Goal: Information Seeking & Learning: Learn about a topic

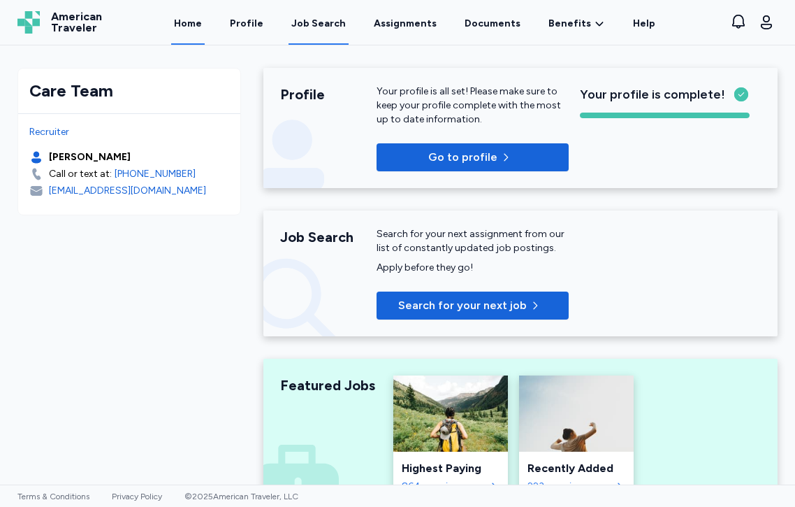
click at [344, 28] on div "Job Search" at bounding box center [318, 24] width 54 height 14
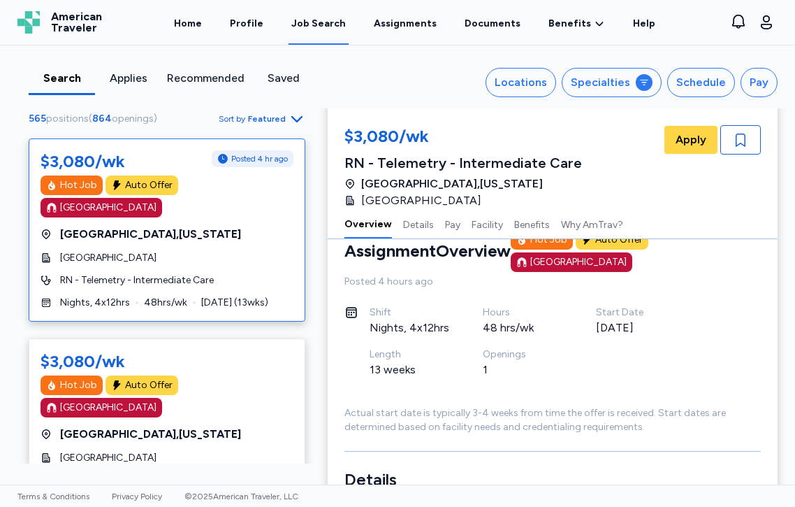
scroll to position [34, 0]
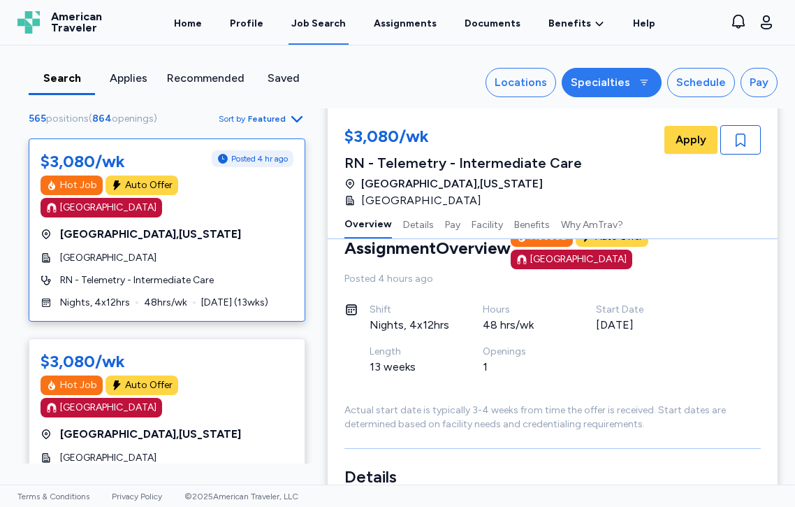
click at [606, 74] on div "Specialties" at bounding box center [600, 82] width 59 height 17
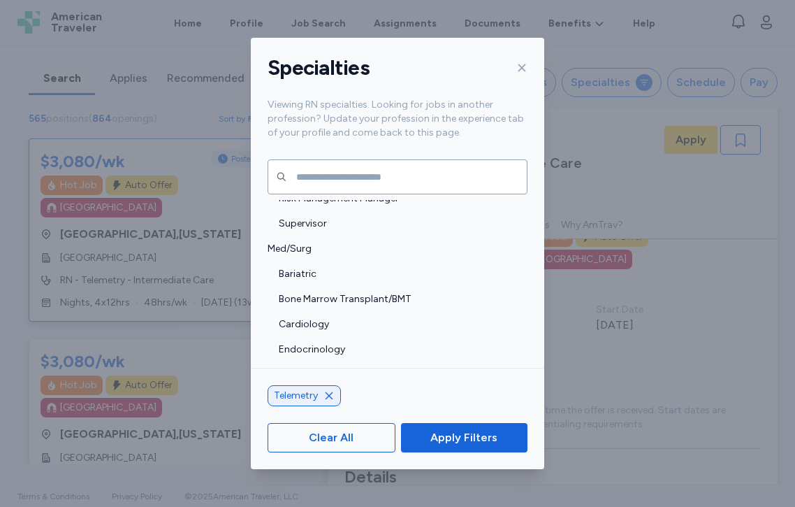
scroll to position [1352, 0]
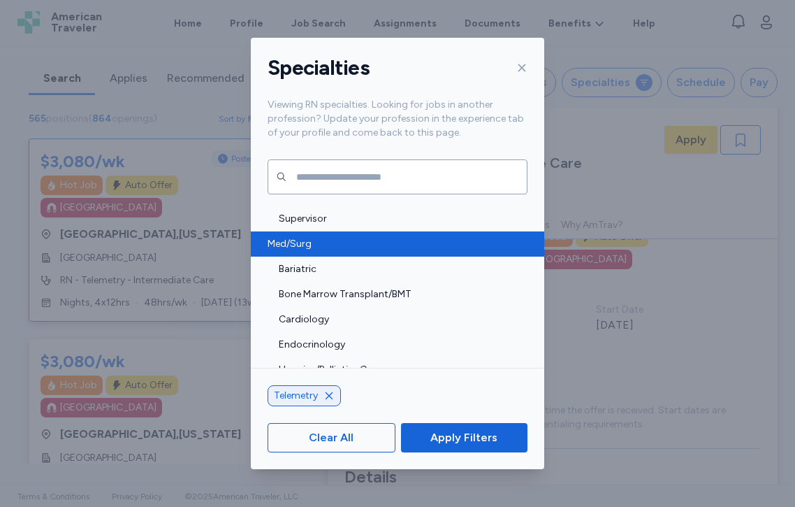
click at [283, 245] on span "Med/Surg" at bounding box center [394, 244] width 252 height 14
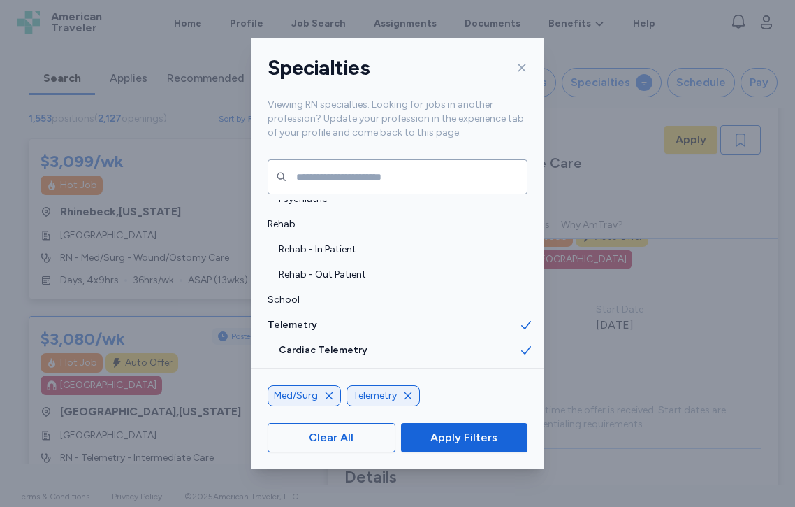
scroll to position [2955, 0]
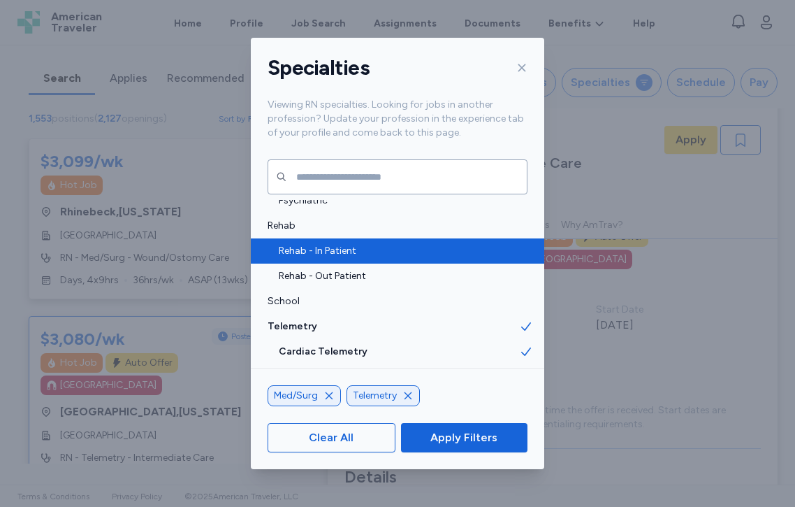
click at [356, 249] on span "Rehab - In Patient" at bounding box center [399, 251] width 240 height 14
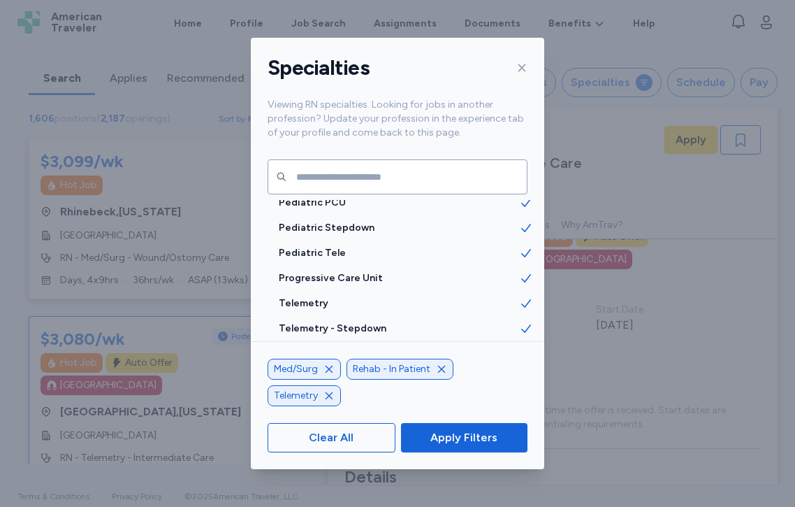
scroll to position [3204, 0]
click at [474, 435] on span "Apply Filters" at bounding box center [463, 437] width 67 height 17
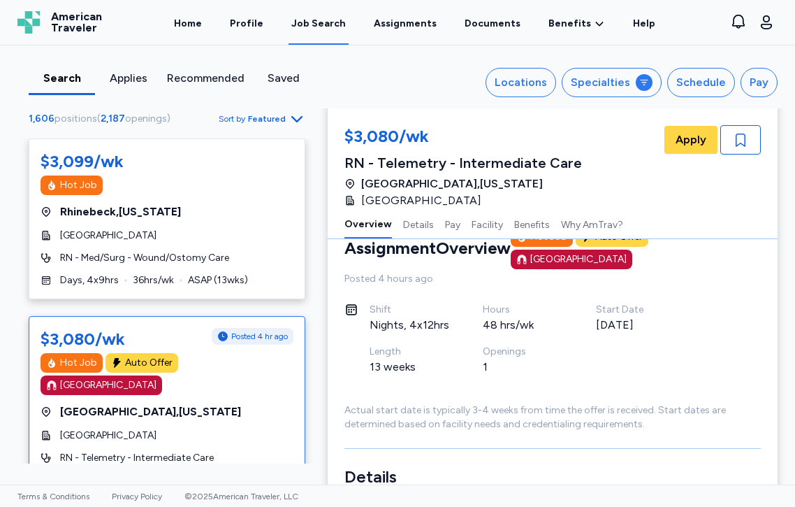
click at [282, 120] on span "Featured" at bounding box center [267, 118] width 38 height 11
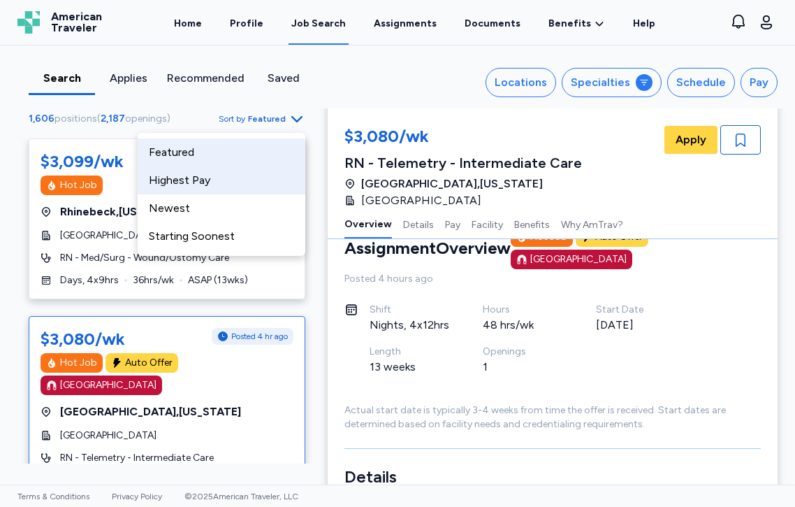
click at [205, 184] on div "Highest Pay" at bounding box center [222, 180] width 168 height 28
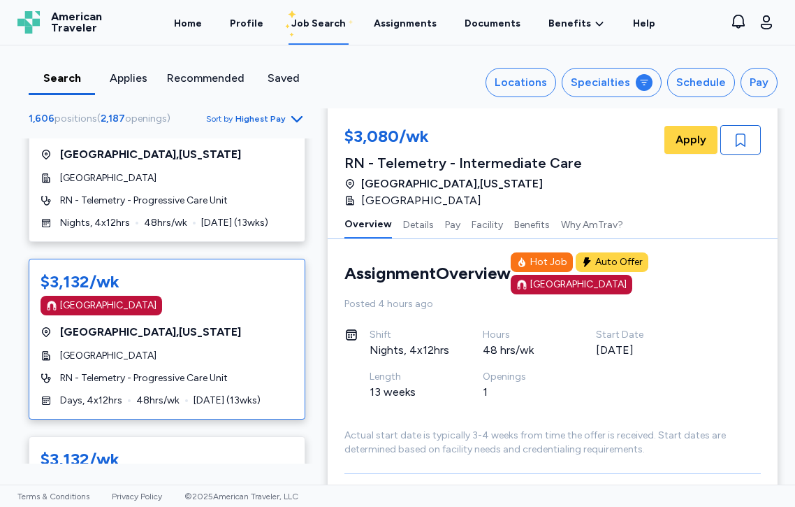
scroll to position [231, 0]
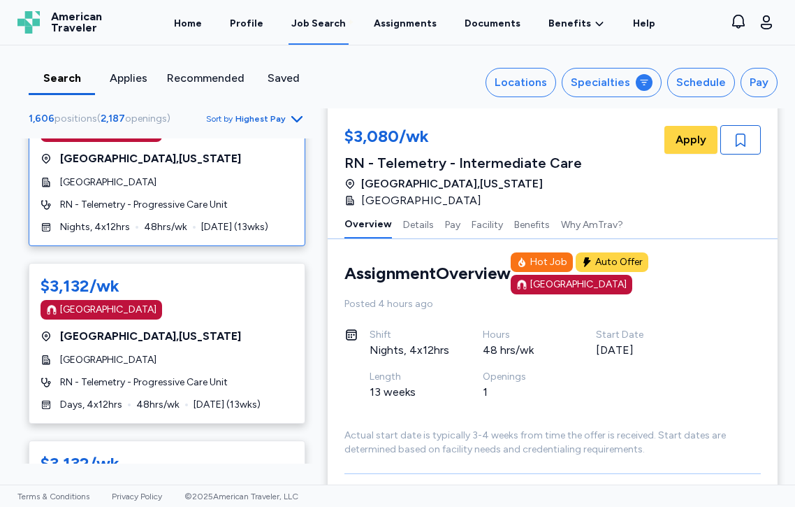
click at [221, 219] on div "$3,132/wk [GEOGRAPHIC_DATA] [GEOGRAPHIC_DATA] , [US_STATE][GEOGRAPHIC_DATA] Hea…" at bounding box center [167, 165] width 277 height 161
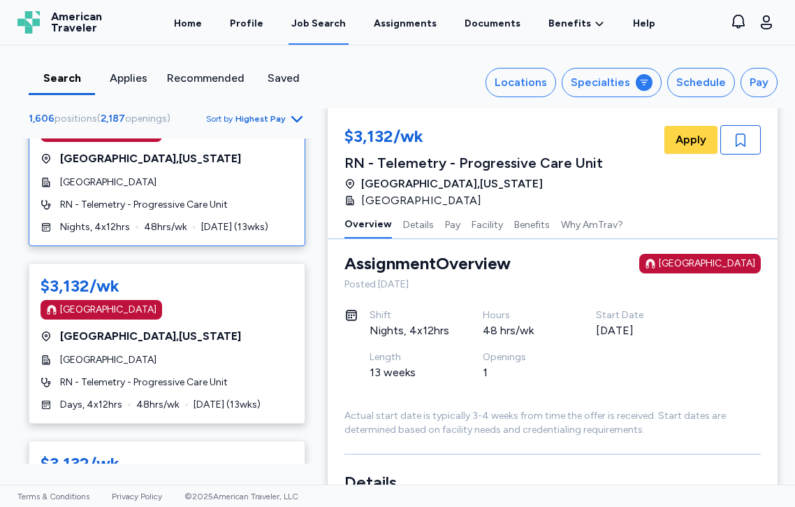
scroll to position [1, 0]
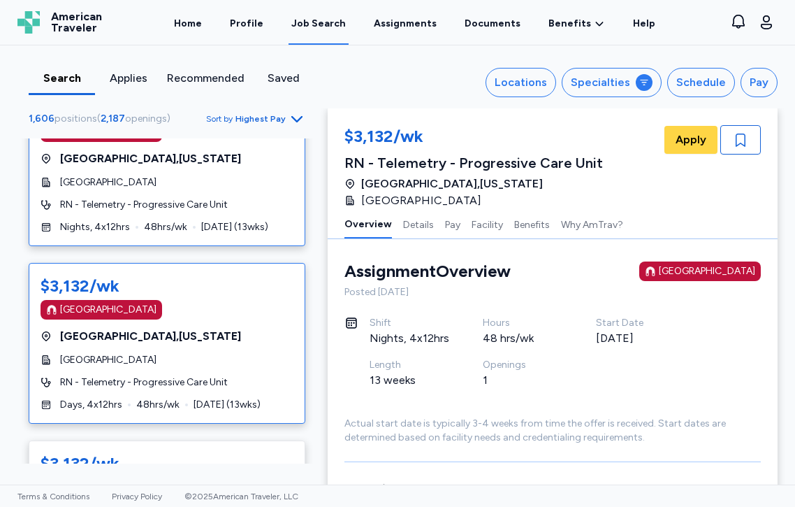
click at [226, 304] on div "[GEOGRAPHIC_DATA]" at bounding box center [167, 310] width 253 height 20
click at [260, 185] on div "[GEOGRAPHIC_DATA]" at bounding box center [167, 182] width 253 height 14
click at [254, 364] on div "[GEOGRAPHIC_DATA]" at bounding box center [167, 360] width 253 height 14
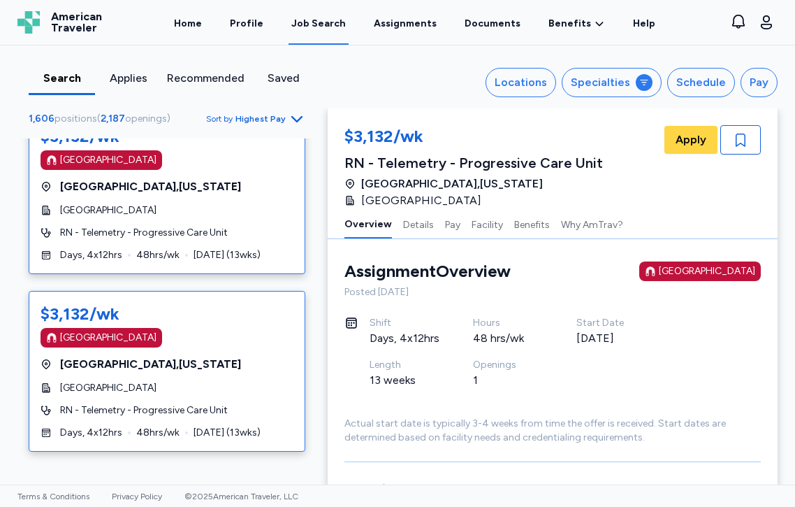
scroll to position [381, 0]
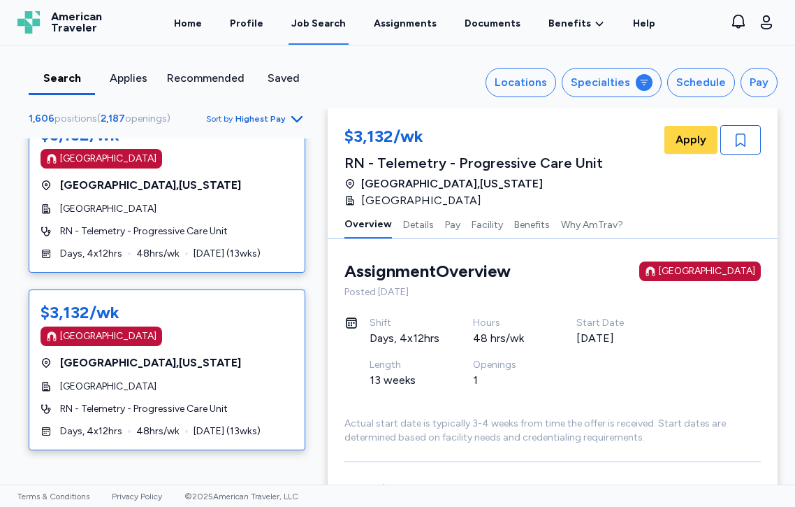
click at [254, 366] on div "[GEOGRAPHIC_DATA] , [US_STATE]" at bounding box center [167, 362] width 253 height 17
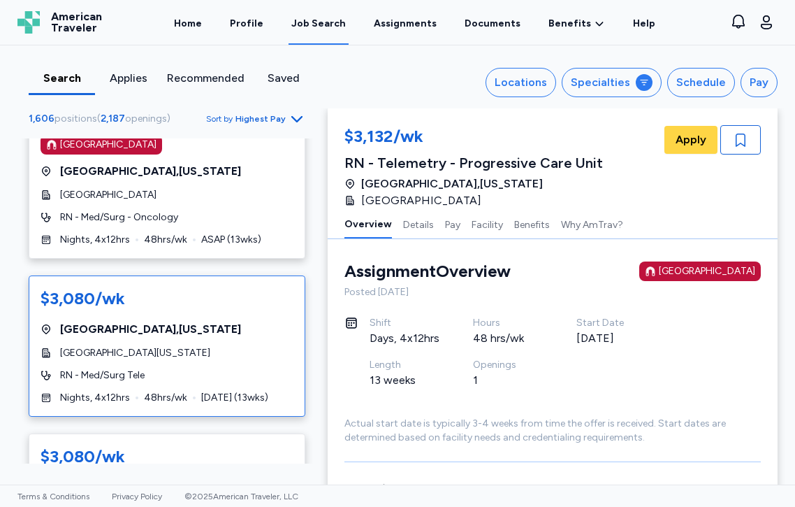
scroll to position [1716, 0]
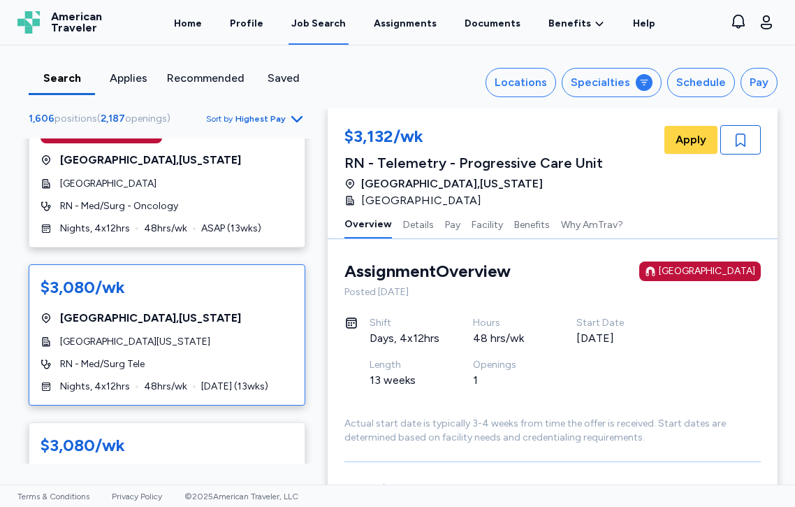
click at [258, 308] on div "$3,080/wk [GEOGRAPHIC_DATA] , [US_STATE] [GEOGRAPHIC_DATA] [GEOGRAPHIC_DATA][US…" at bounding box center [167, 334] width 277 height 141
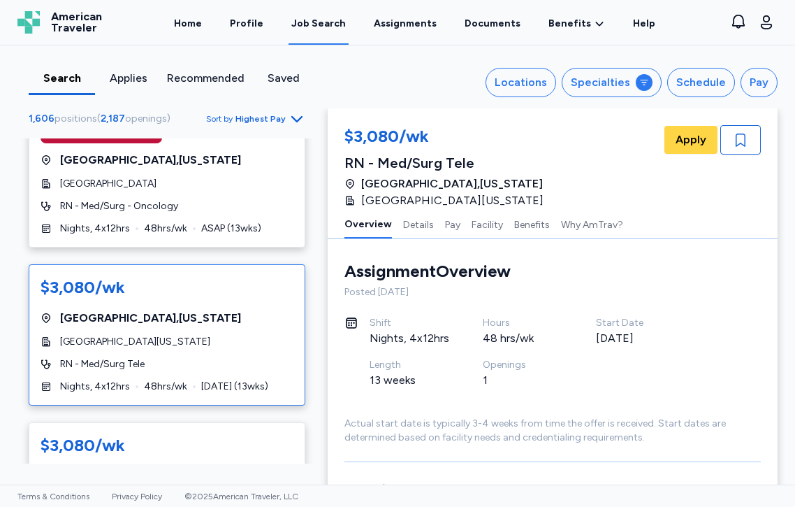
click at [238, 309] on div "[GEOGRAPHIC_DATA] , [US_STATE]" at bounding box center [167, 317] width 253 height 17
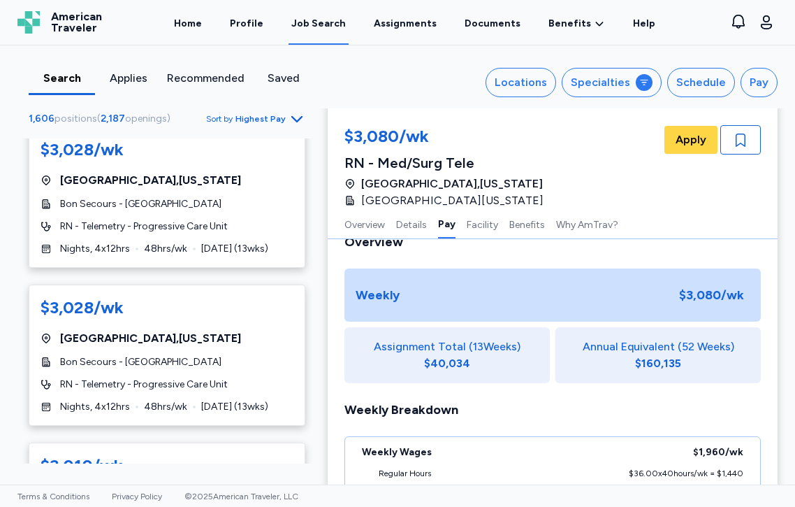
scroll to position [3356, 0]
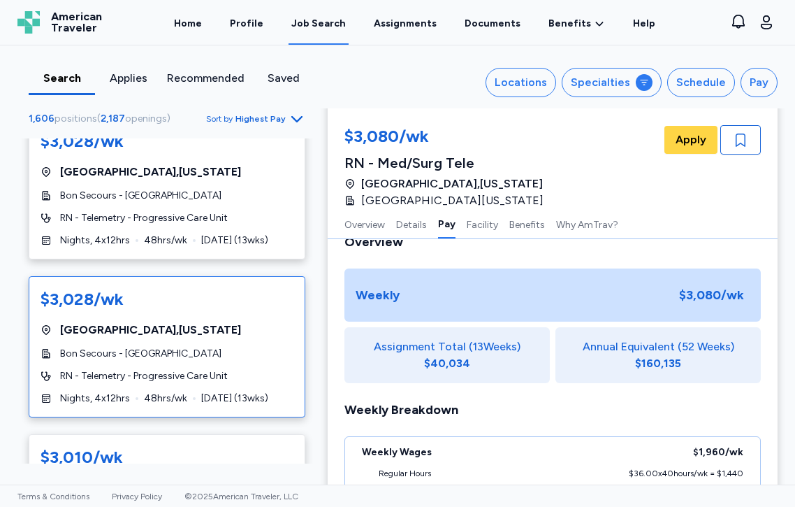
click at [258, 276] on div "$3,028/wk [GEOGRAPHIC_DATA] , [US_STATE] Bon Secours - [GEOGRAPHIC_DATA] RN - T…" at bounding box center [167, 346] width 277 height 141
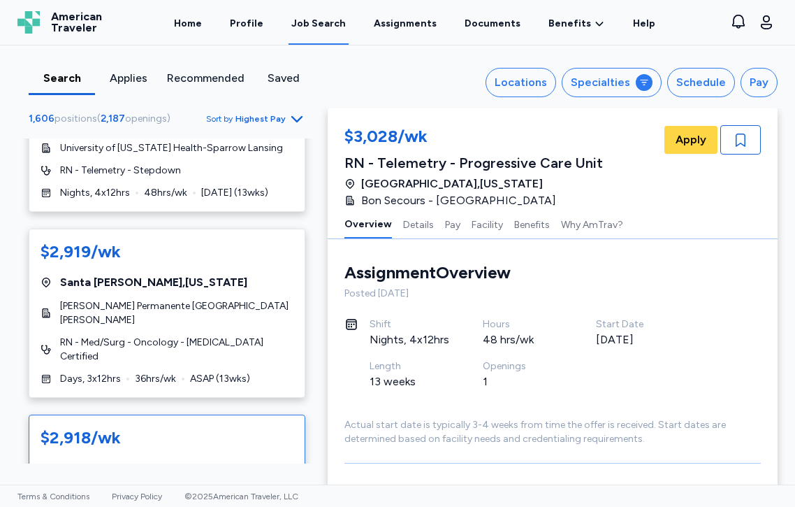
scroll to position [7059, 0]
click at [273, 427] on div "$2,918/wk" at bounding box center [167, 438] width 253 height 22
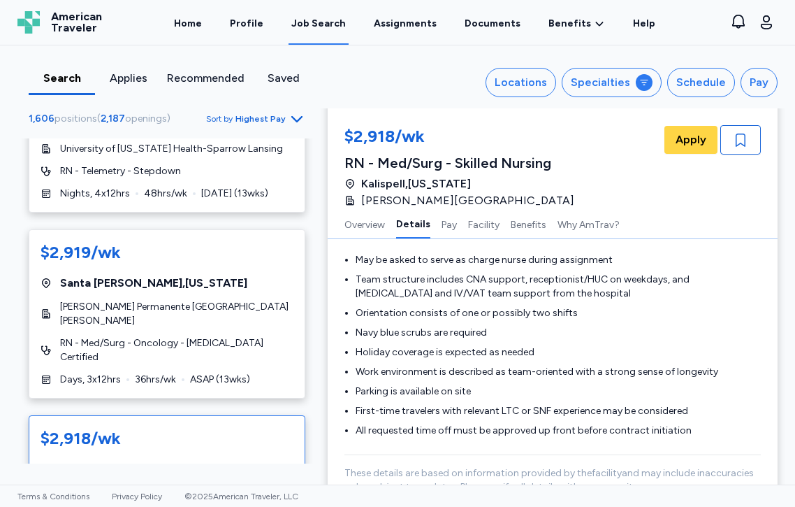
scroll to position [671, 0]
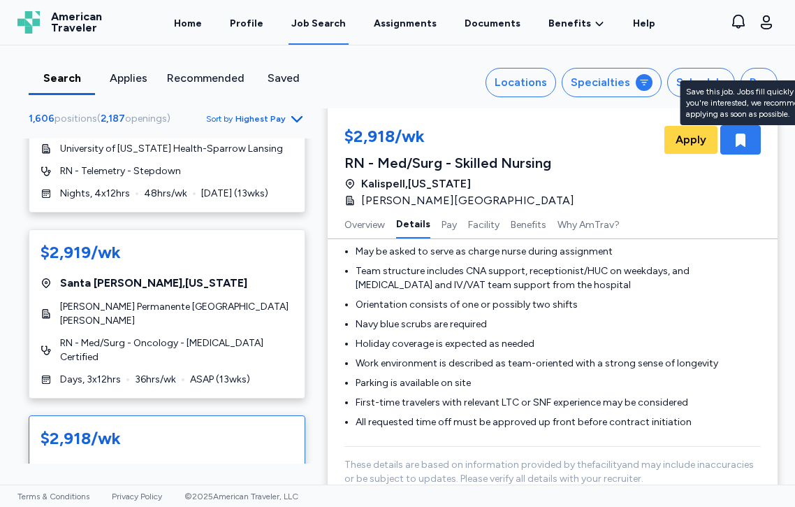
click at [745, 134] on icon "button" at bounding box center [741, 139] width 10 height 13
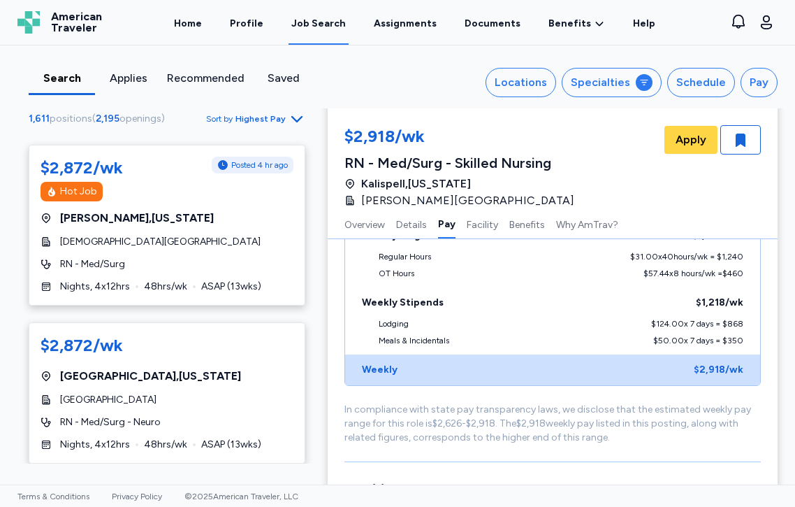
scroll to position [7693, 0]
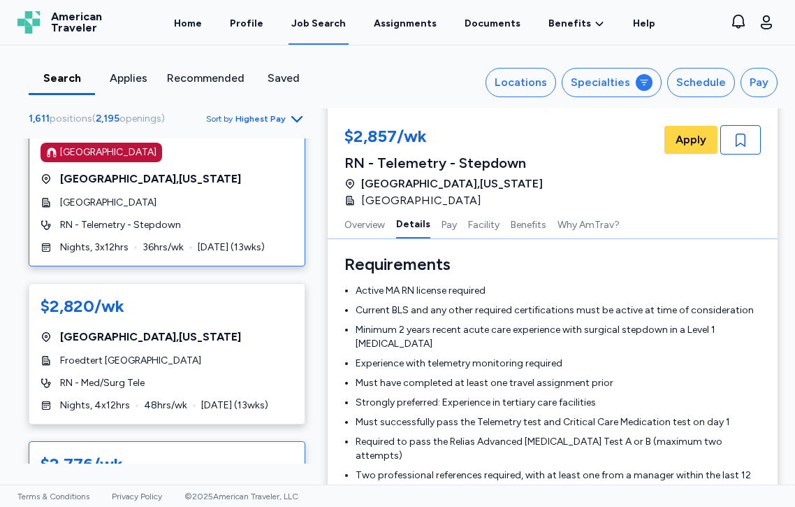
scroll to position [8084, 0]
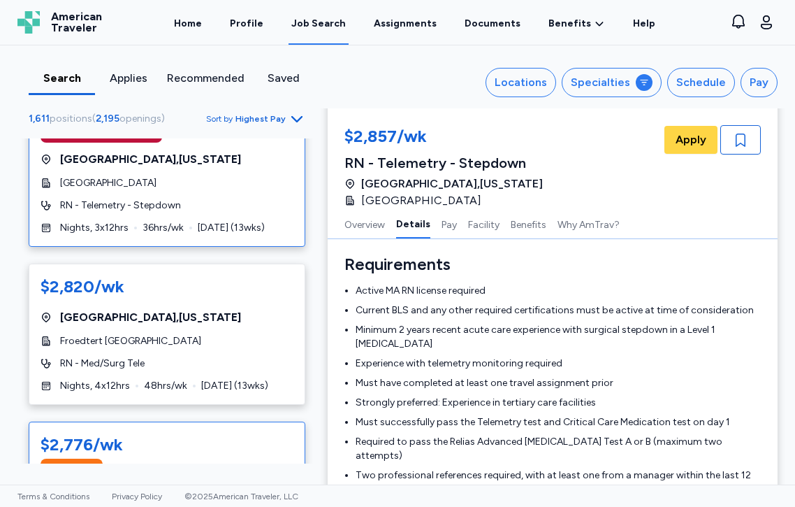
click at [249, 486] on div "[GEOGRAPHIC_DATA] , [US_STATE]" at bounding box center [167, 494] width 253 height 17
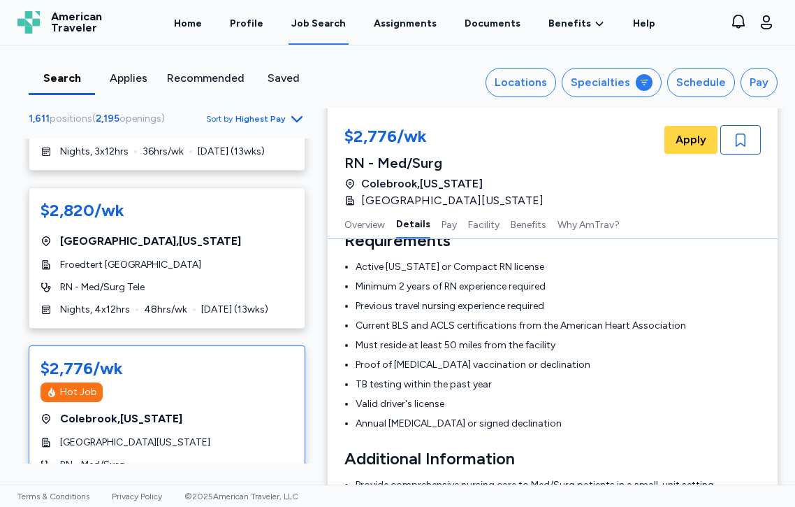
scroll to position [8159, 0]
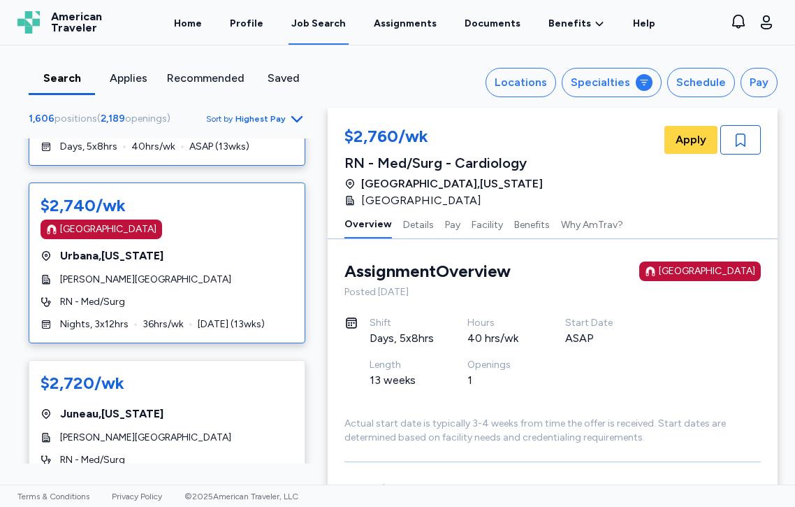
scroll to position [138, 0]
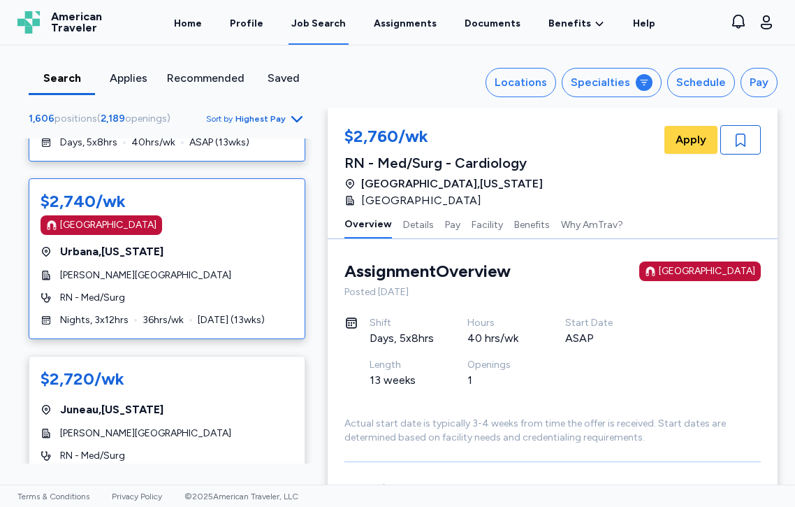
click at [242, 279] on div "[PERSON_NAME][GEOGRAPHIC_DATA]" at bounding box center [167, 275] width 253 height 14
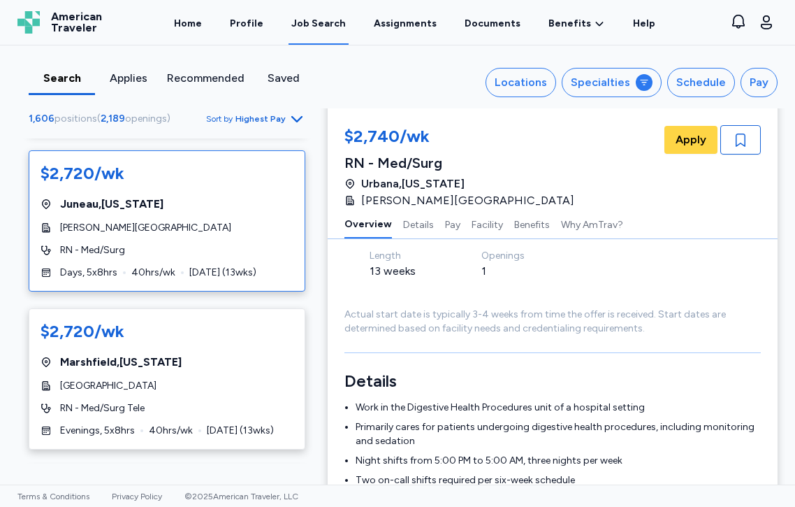
scroll to position [342, 0]
click at [242, 224] on div "[PERSON_NAME][GEOGRAPHIC_DATA]" at bounding box center [167, 228] width 253 height 14
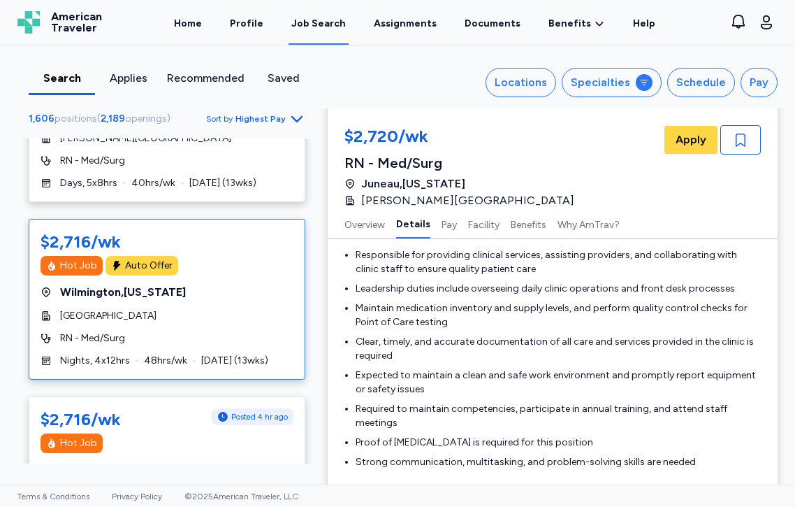
scroll to position [956, 0]
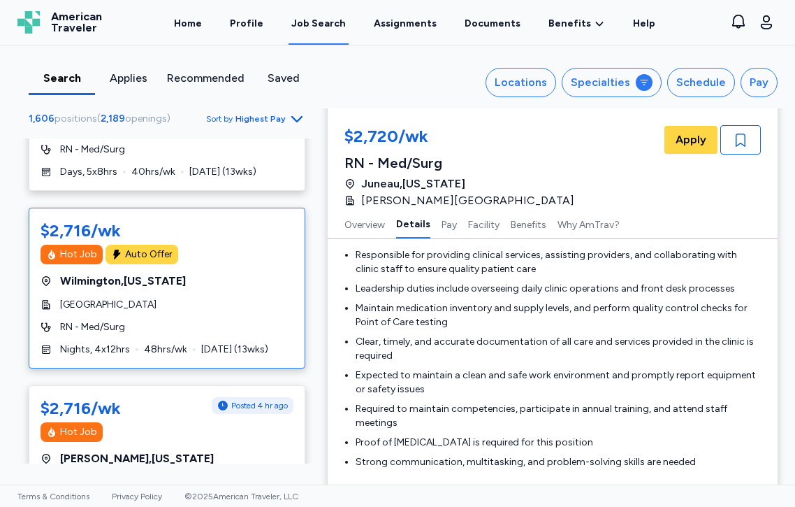
click at [272, 309] on div "$2,716/wk Hot Job Auto Offer [GEOGRAPHIC_DATA] , [US_STATE] [GEOGRAPHIC_DATA] R…" at bounding box center [167, 287] width 277 height 161
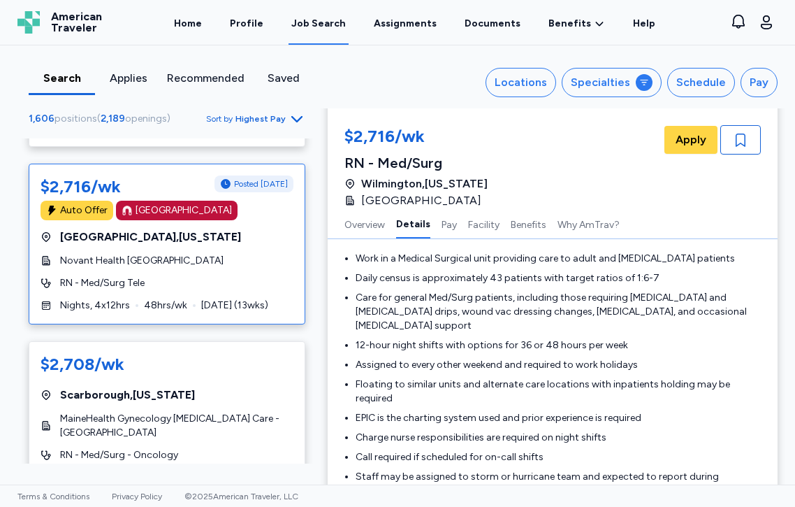
scroll to position [1359, 0]
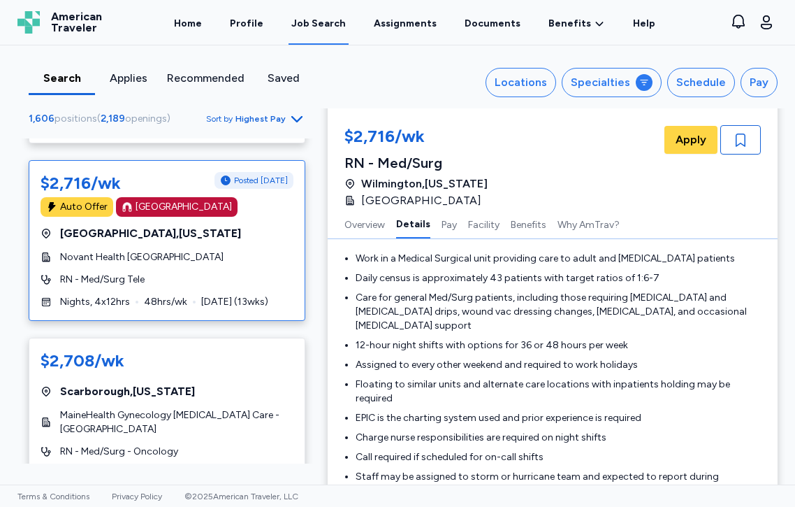
click at [251, 238] on div "$2,716/wk Posted [DATE] Auto Offer [GEOGRAPHIC_DATA] [GEOGRAPHIC_DATA] , [US_ST…" at bounding box center [167, 240] width 277 height 161
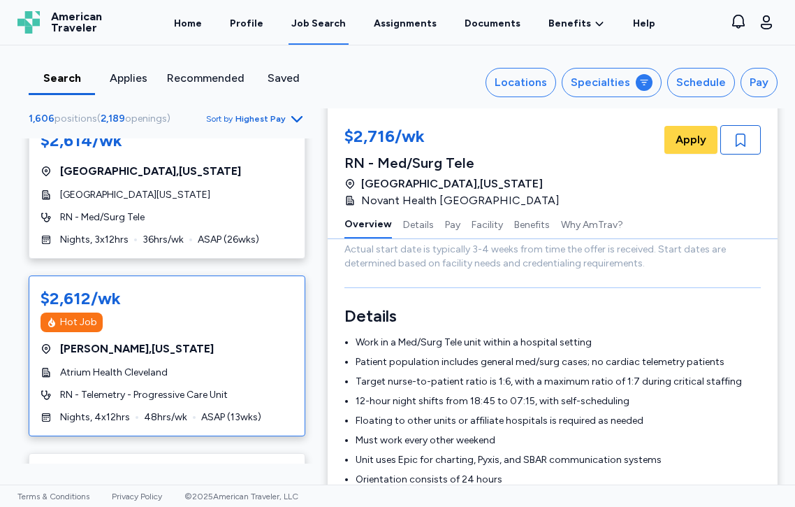
scroll to position [3525, 0]
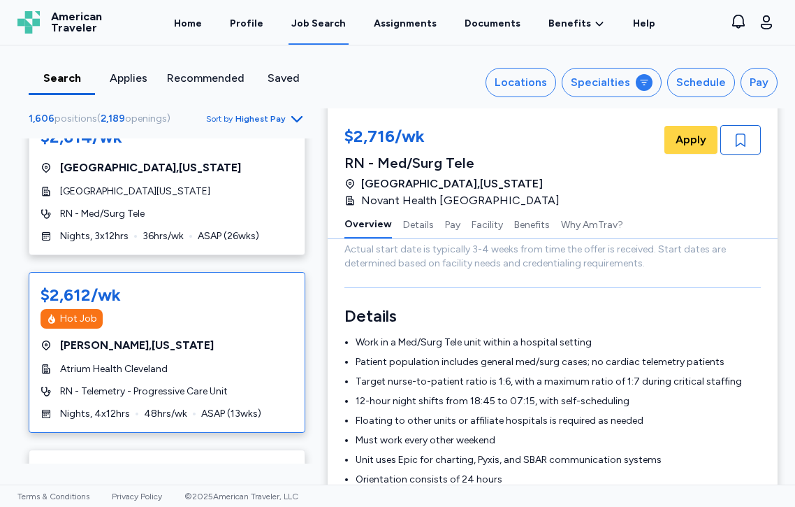
click at [258, 384] on div "RN - Telemetry - Progressive Care Unit" at bounding box center [167, 391] width 253 height 14
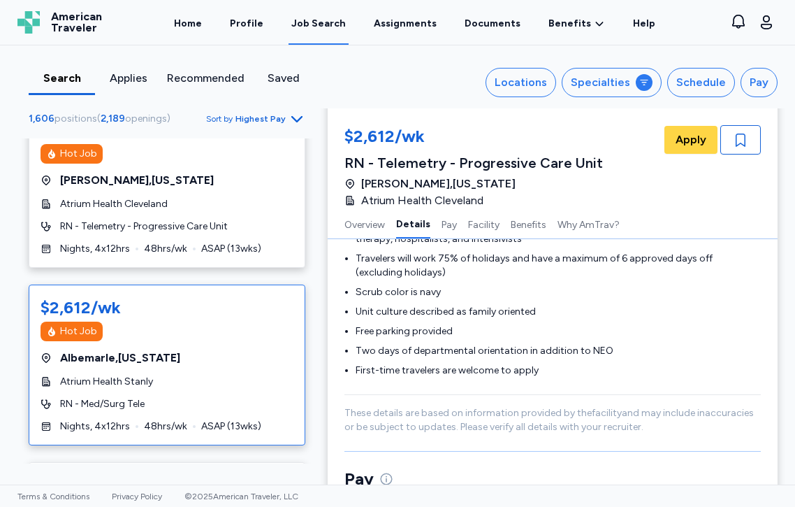
scroll to position [5874, 0]
click at [231, 350] on div "Albemarle , [US_STATE]" at bounding box center [167, 358] width 253 height 17
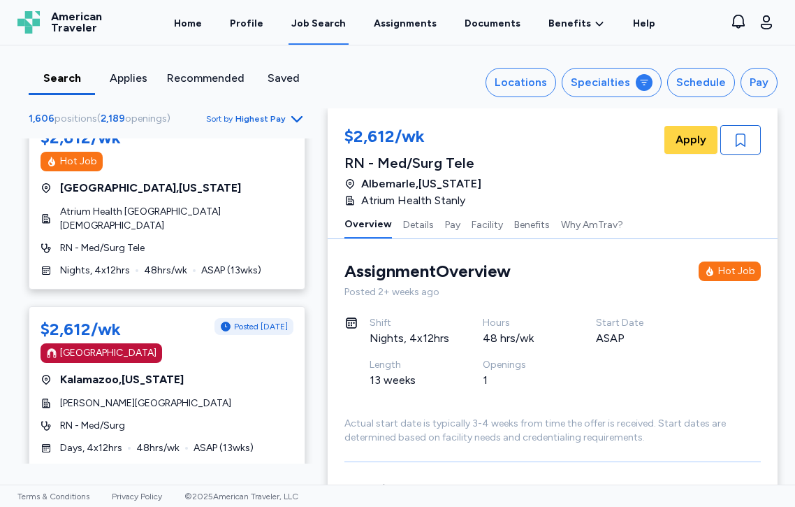
scroll to position [6942, 0]
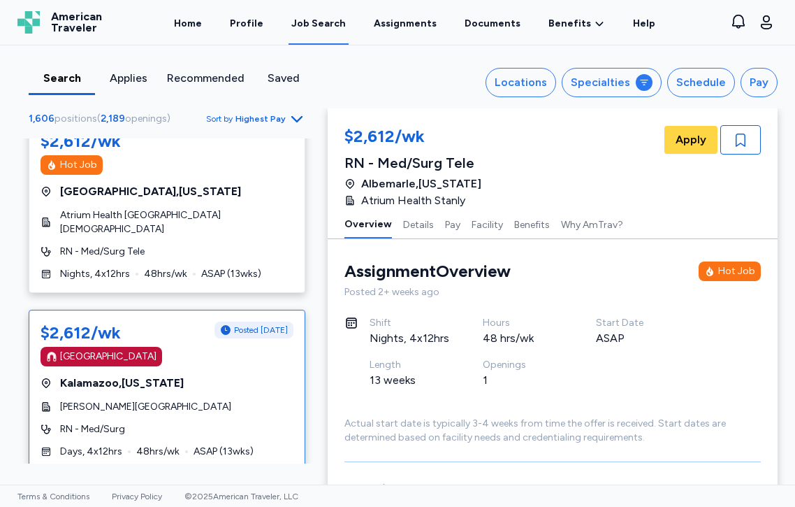
click at [253, 309] on div "$2,612/wk Posted [DATE] [GEOGRAPHIC_DATA] [GEOGRAPHIC_DATA] , [US_STATE][GEOGRA…" at bounding box center [167, 389] width 277 height 161
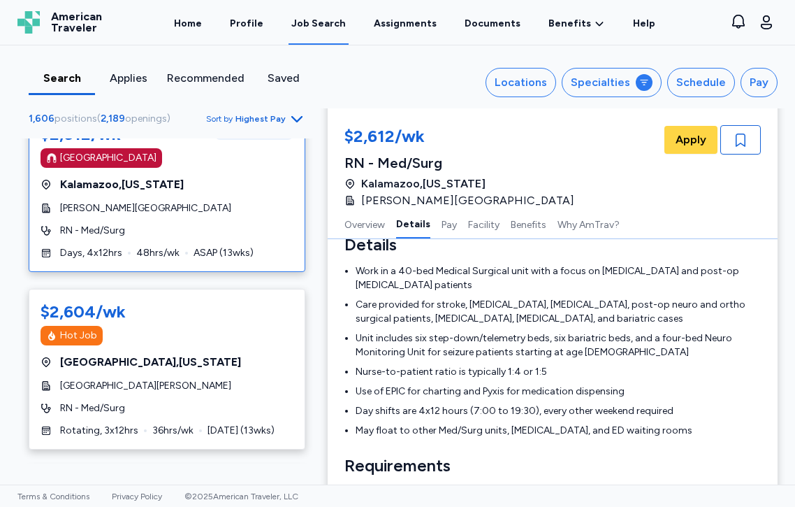
scroll to position [7140, 0]
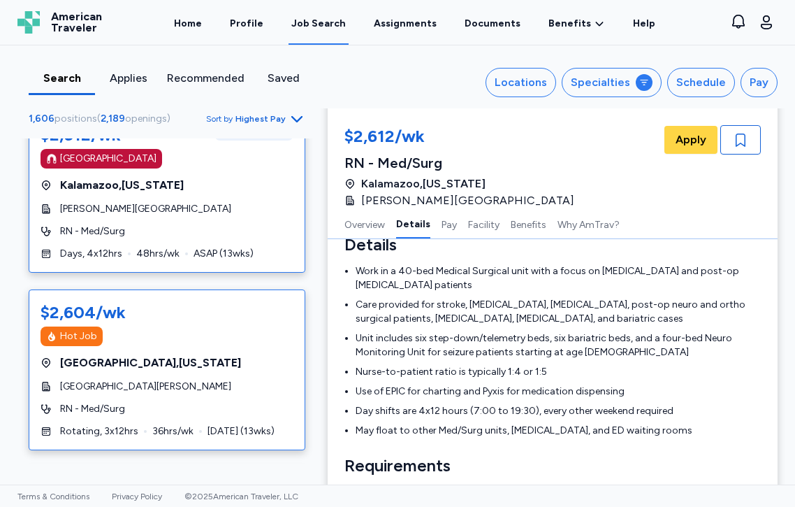
click at [259, 289] on div "$2,604/wk Hot Job [GEOGRAPHIC_DATA] , [US_STATE] Dartmouth [PERSON_NAME][GEOGRA…" at bounding box center [167, 369] width 277 height 161
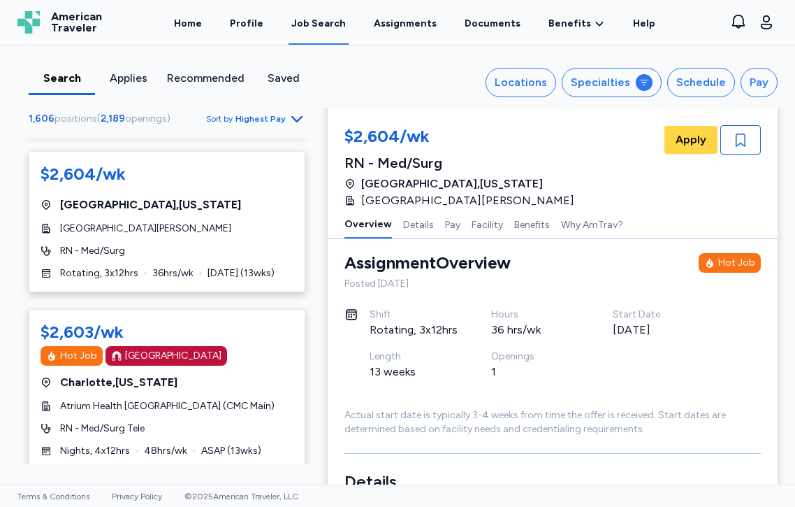
scroll to position [7613, 0]
